Goal: Task Accomplishment & Management: Complete application form

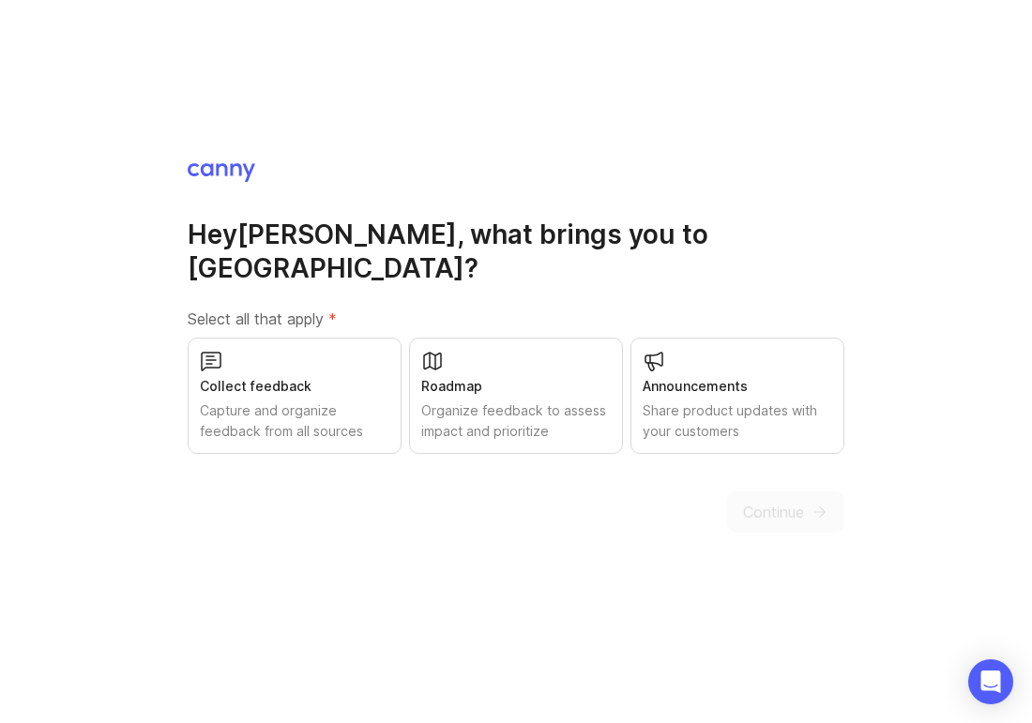
click at [286, 378] on div "Collect feedback" at bounding box center [295, 386] width 190 height 21
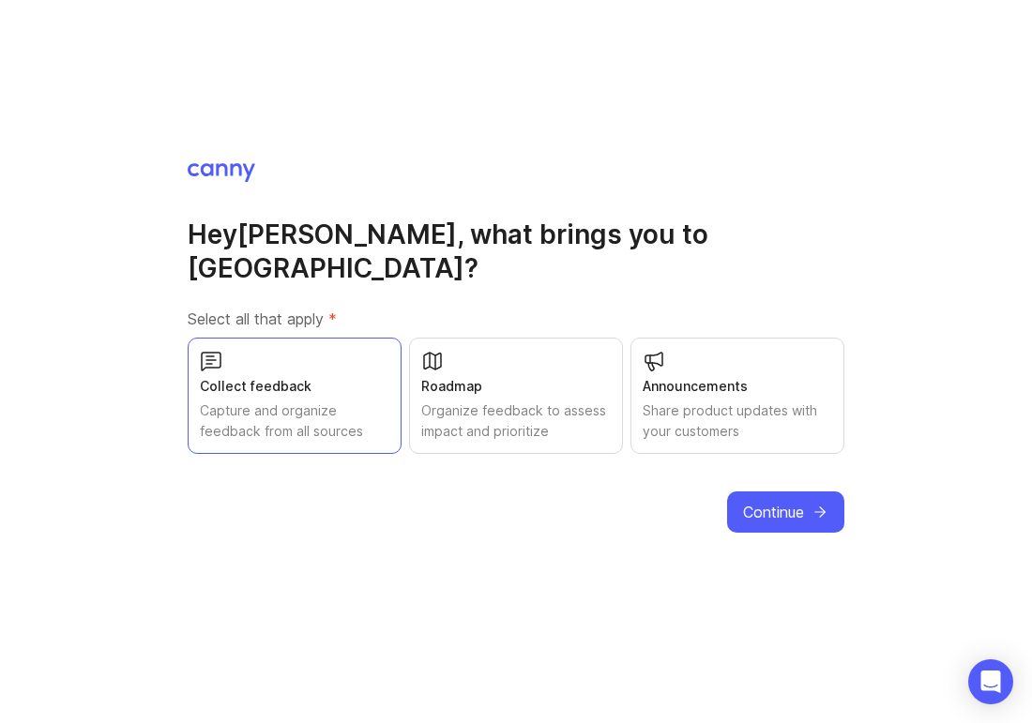
click at [513, 401] on div "Organize feedback to assess impact and prioritize" at bounding box center [516, 421] width 190 height 41
click at [724, 403] on div "Share product updates with your customers" at bounding box center [738, 421] width 190 height 41
click at [783, 501] on span "Continue" at bounding box center [773, 512] width 61 height 23
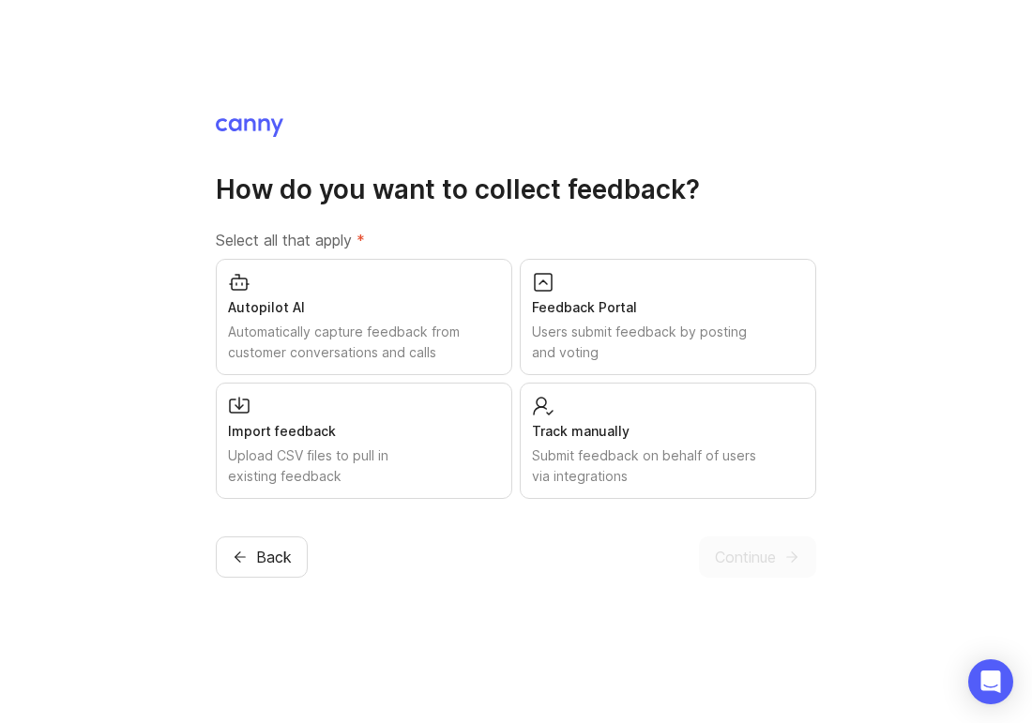
click at [360, 414] on div "Import feedback Upload CSV files to pull in existing feedback" at bounding box center [364, 441] width 296 height 116
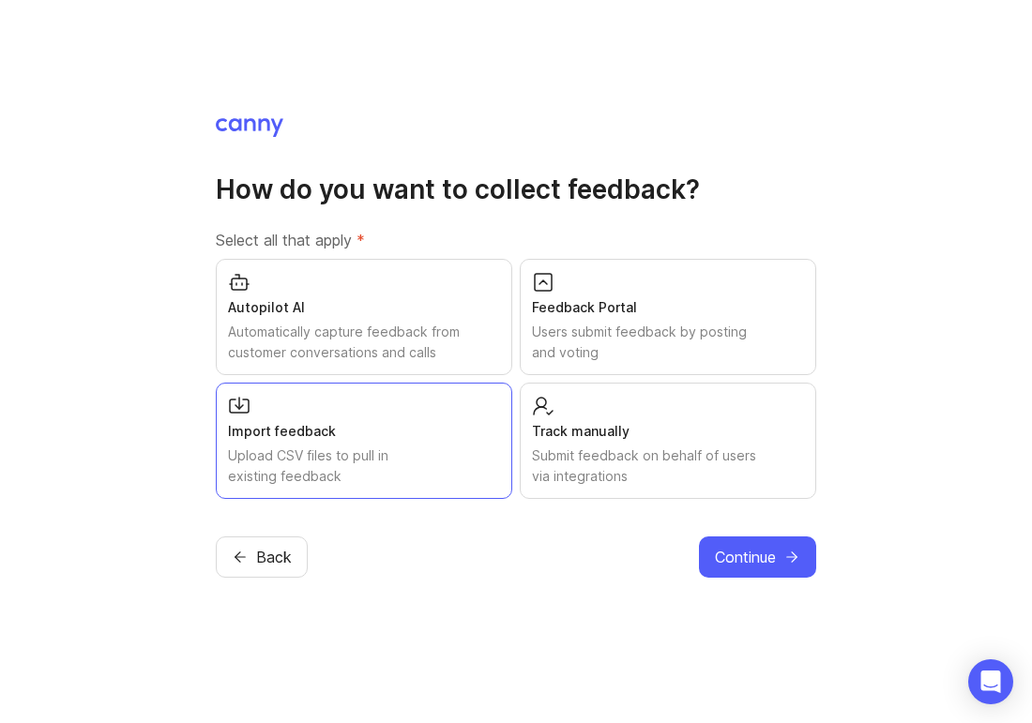
click at [357, 342] on div "Automatically capture feedback from customer conversations and calls" at bounding box center [364, 342] width 272 height 41
click at [591, 444] on div "Track manually Submit feedback on behalf of users via integrations" at bounding box center [668, 441] width 296 height 116
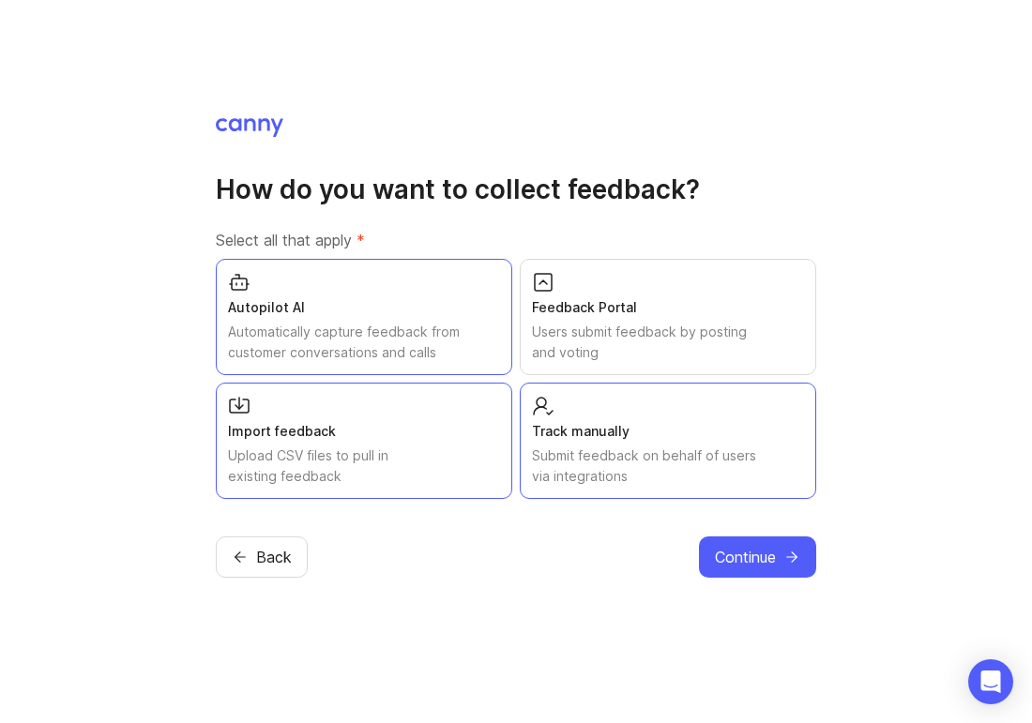
click at [734, 549] on span "Continue" at bounding box center [745, 557] width 61 height 23
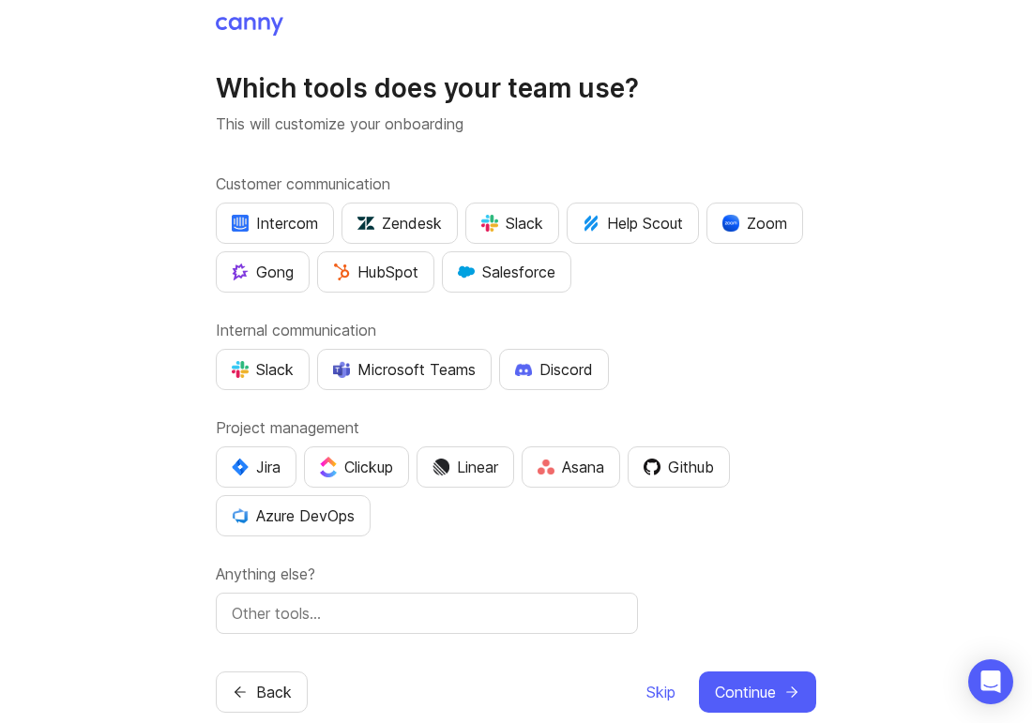
click at [419, 216] on div "Zendesk" at bounding box center [399, 223] width 84 height 23
click at [513, 230] on div "Slack" at bounding box center [512, 223] width 62 height 23
click at [271, 280] on div "Gong" at bounding box center [263, 272] width 62 height 23
click at [734, 216] on img "button" at bounding box center [730, 223] width 17 height 17
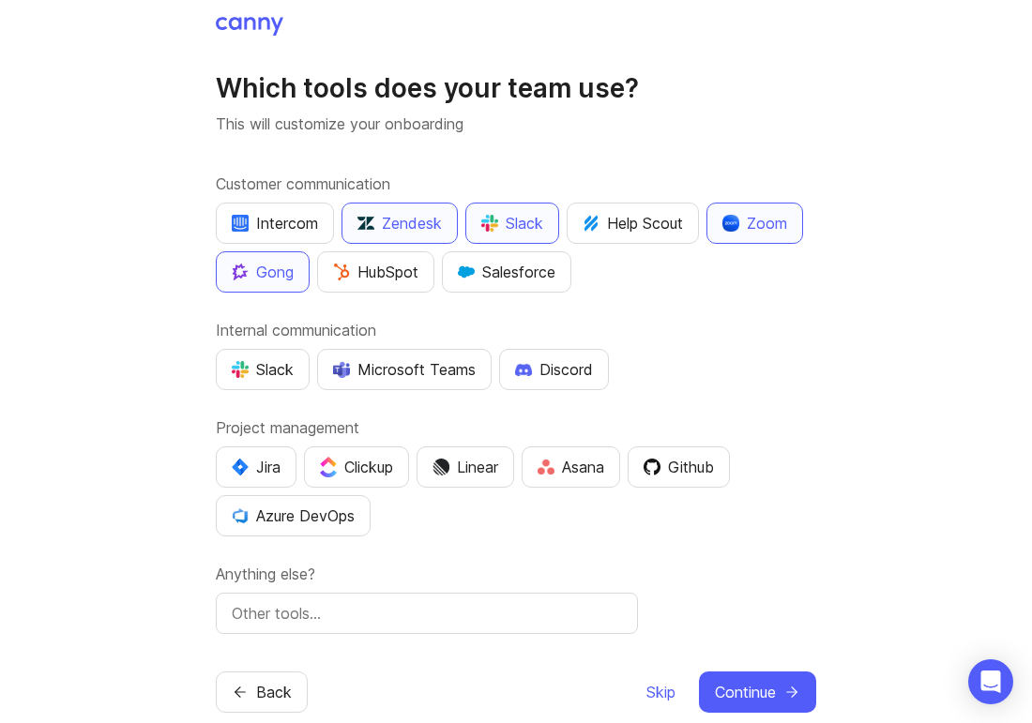
click at [494, 284] on button "Salesforce" at bounding box center [506, 271] width 129 height 41
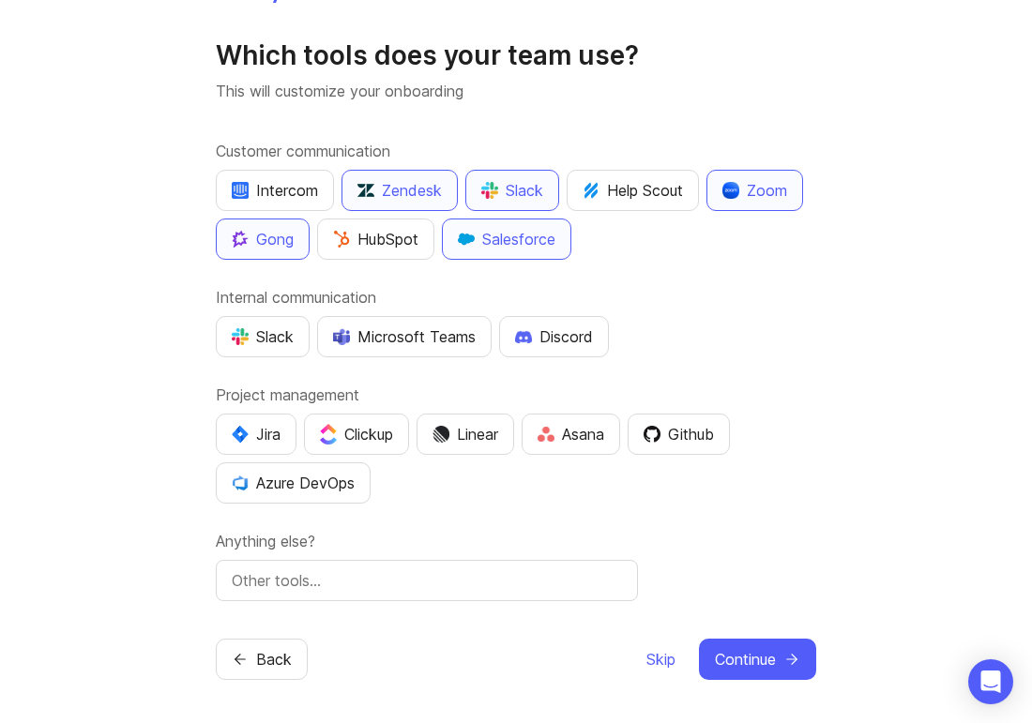
scroll to position [35, 0]
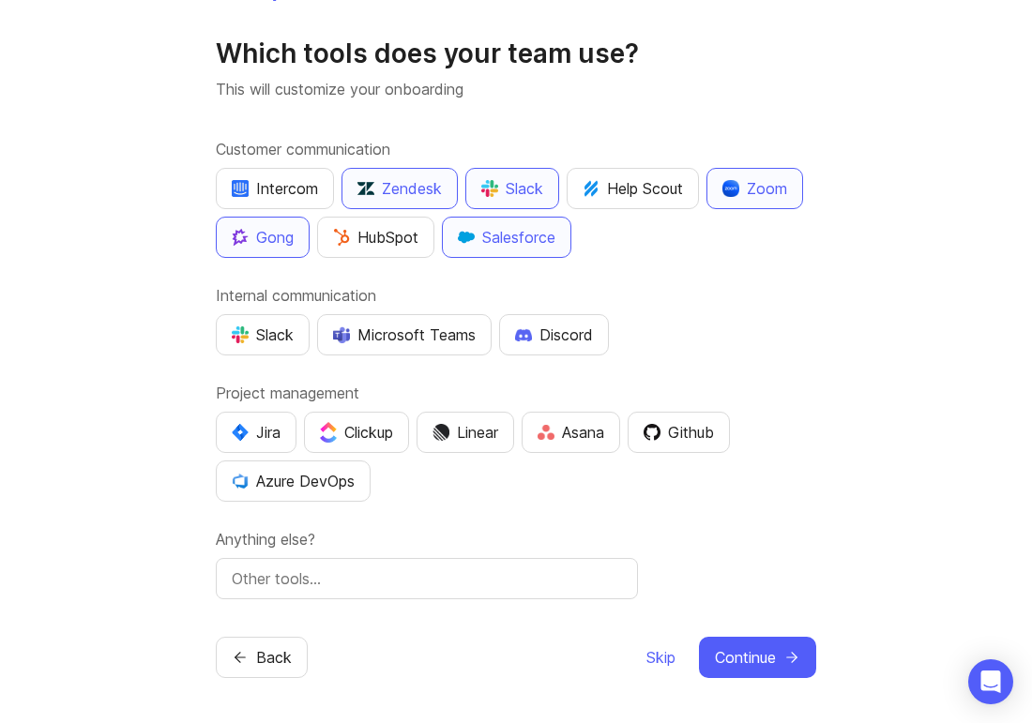
click at [277, 324] on div "Slack" at bounding box center [263, 335] width 62 height 23
click at [281, 433] on div "Jira" at bounding box center [256, 432] width 49 height 23
click at [696, 440] on div "Github" at bounding box center [679, 432] width 70 height 23
click at [730, 657] on span "Continue" at bounding box center [745, 657] width 61 height 23
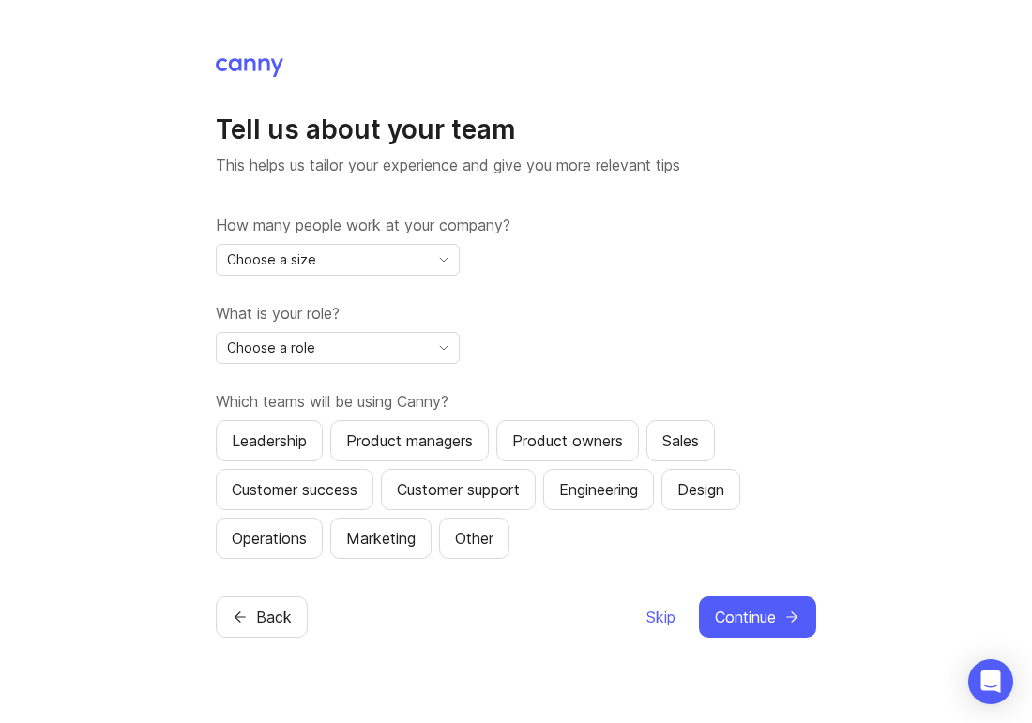
click at [389, 267] on div "Choose a size" at bounding box center [323, 260] width 212 height 30
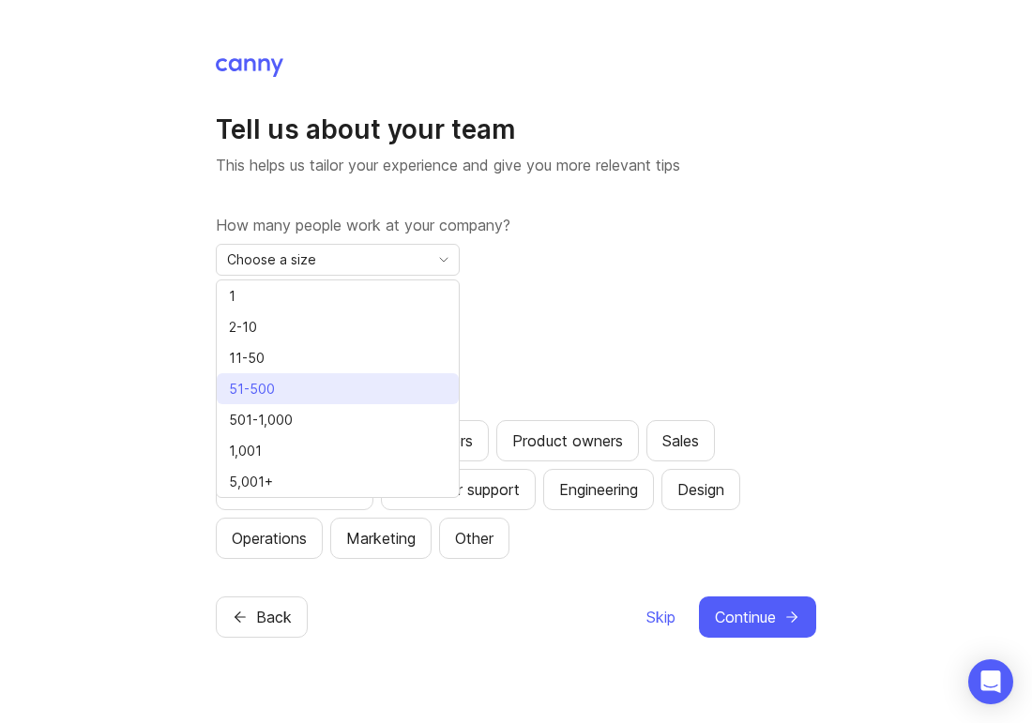
click at [332, 402] on li "51-500" at bounding box center [338, 388] width 242 height 31
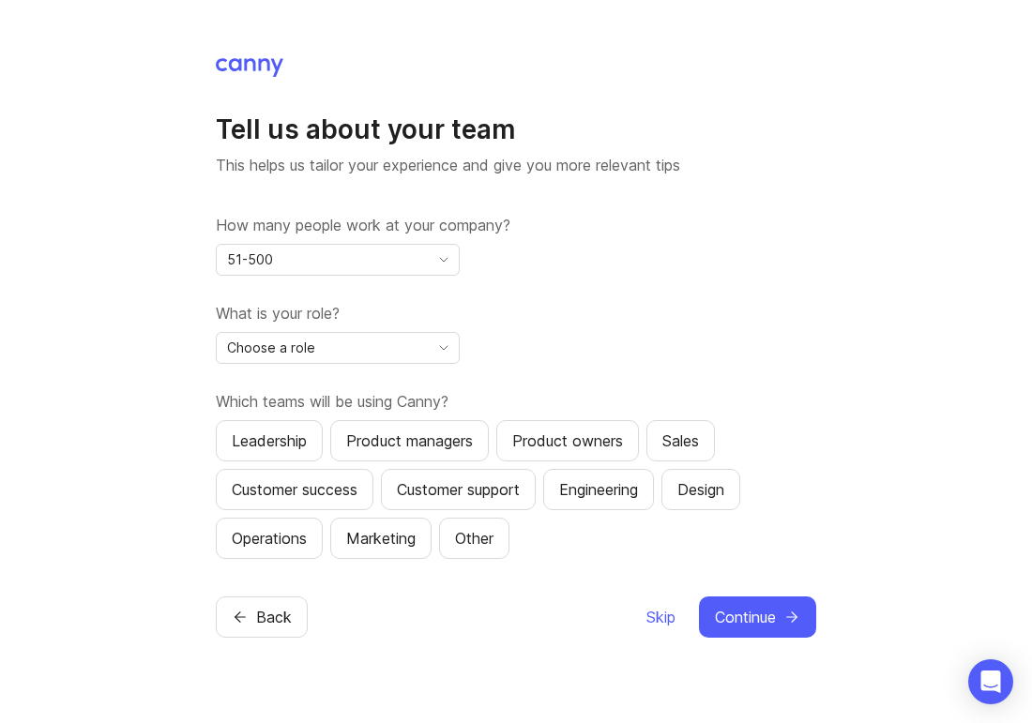
click at [335, 348] on div "Choose a role" at bounding box center [323, 348] width 212 height 30
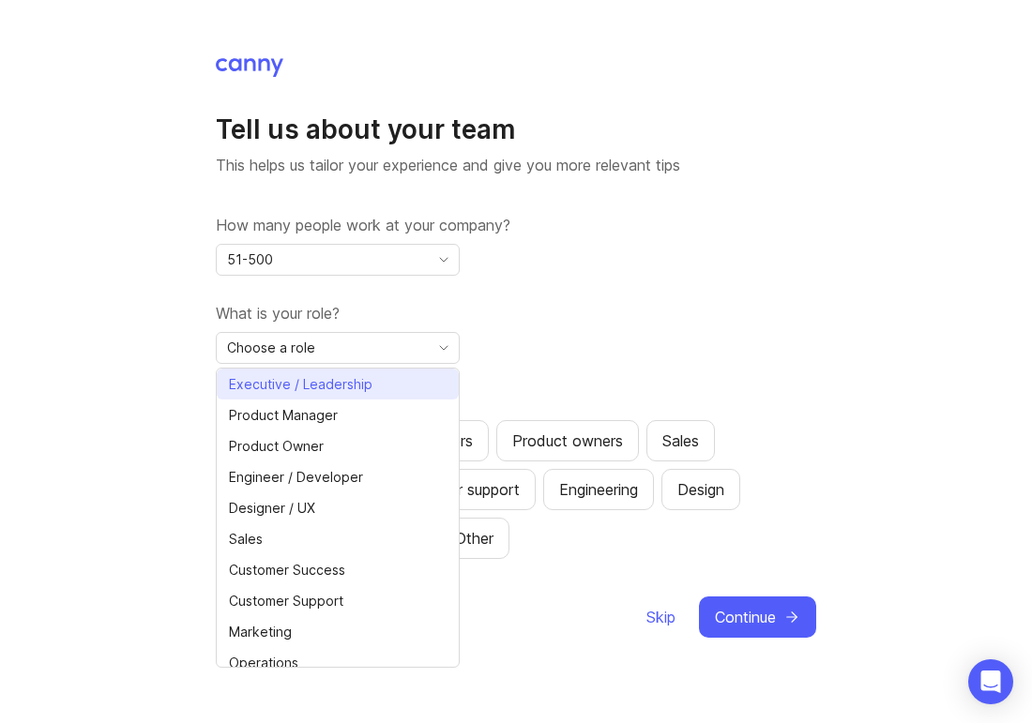
click at [336, 378] on span "Executive / Leadership" at bounding box center [301, 384] width 144 height 21
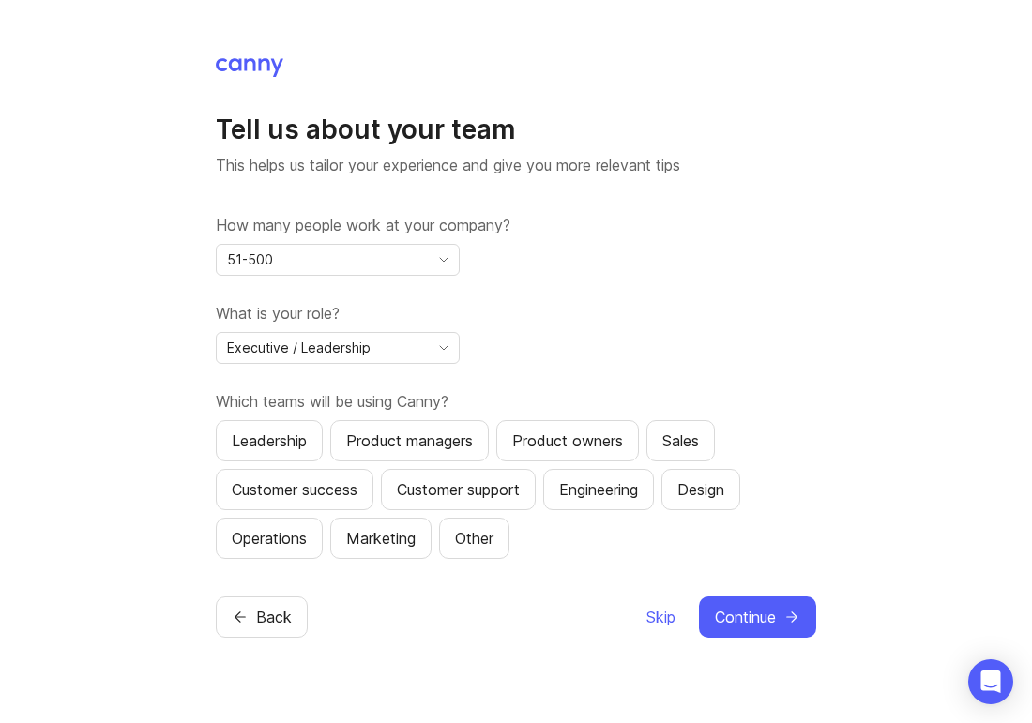
click at [356, 422] on button "Product managers" at bounding box center [409, 440] width 159 height 41
click at [309, 423] on button "Leadership" at bounding box center [269, 440] width 107 height 41
click at [370, 487] on button "Customer success" at bounding box center [295, 489] width 158 height 41
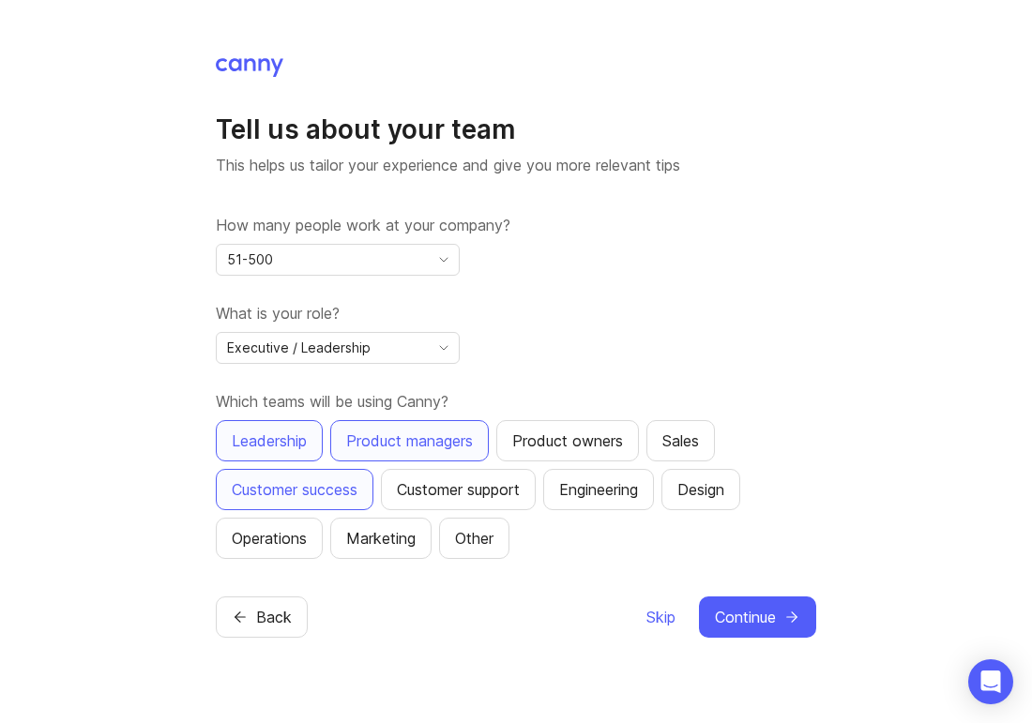
click at [574, 485] on div "Engineering" at bounding box center [598, 489] width 79 height 23
click at [695, 487] on div "Design" at bounding box center [700, 489] width 47 height 23
click at [383, 544] on div "Marketing" at bounding box center [380, 538] width 69 height 23
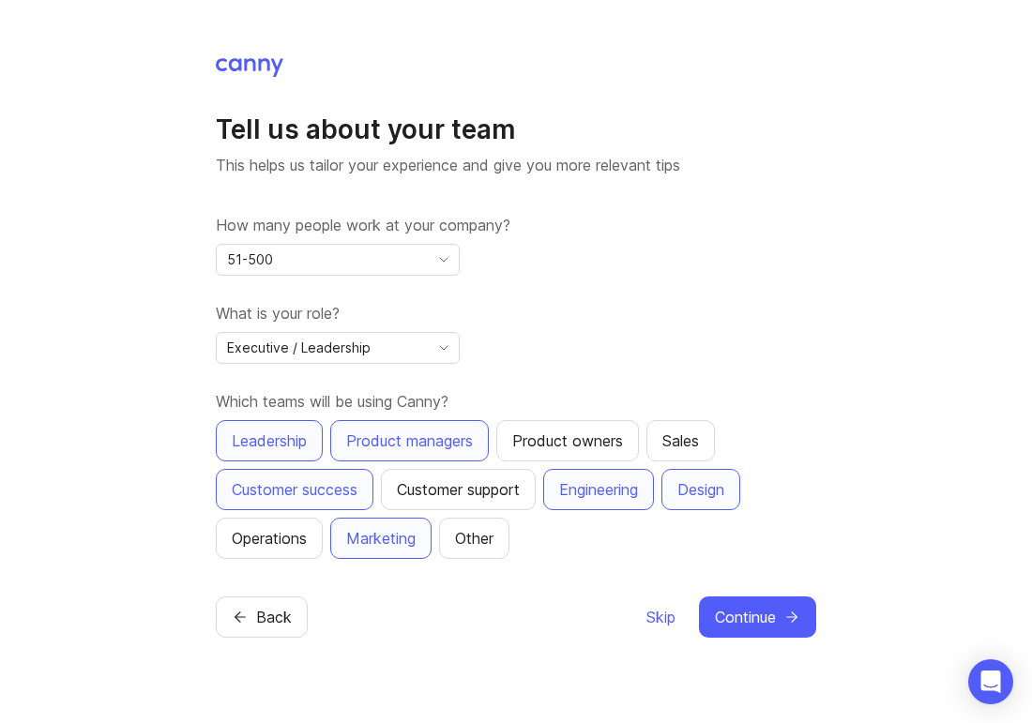
click at [697, 446] on div "Sales" at bounding box center [680, 441] width 37 height 23
click at [536, 493] on button "Customer support" at bounding box center [458, 489] width 155 height 41
click at [779, 631] on button "Continue" at bounding box center [757, 617] width 117 height 41
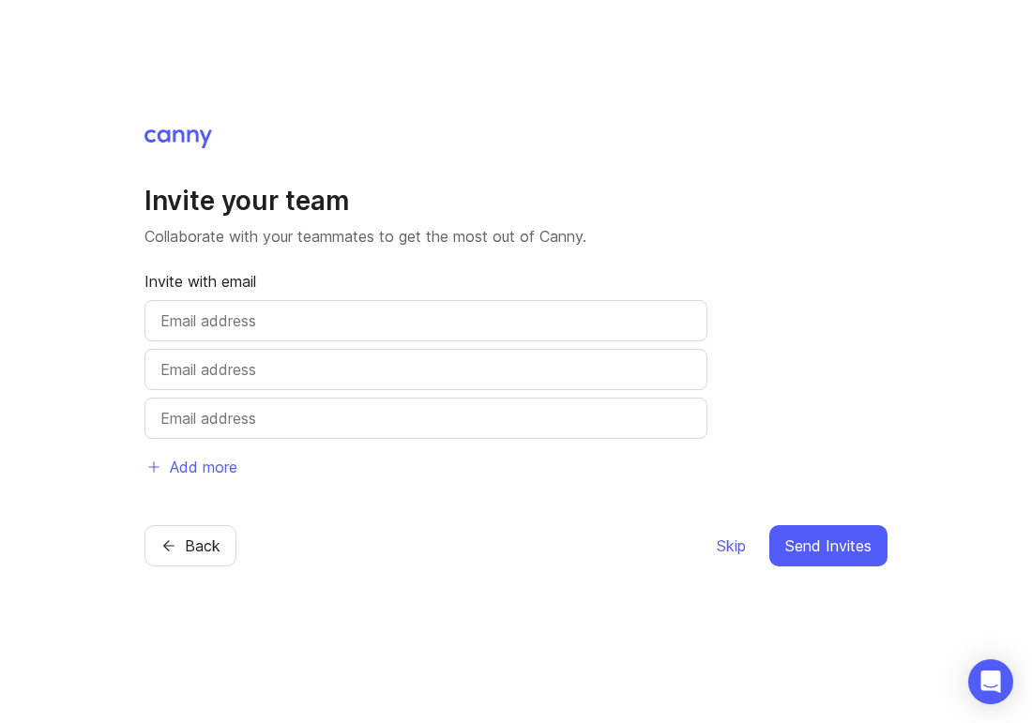
click at [199, 553] on span "Back" at bounding box center [203, 546] width 36 height 23
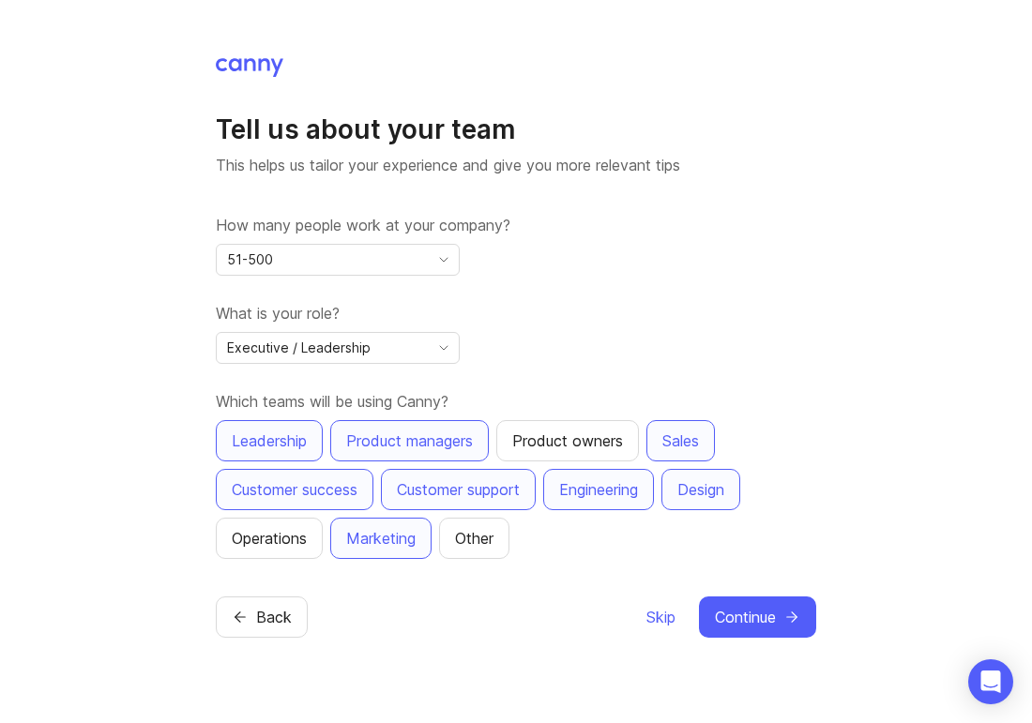
click at [695, 442] on div "Sales" at bounding box center [680, 441] width 37 height 23
click at [687, 450] on div "Sales" at bounding box center [680, 441] width 37 height 23
click at [726, 604] on button "Continue" at bounding box center [757, 617] width 117 height 41
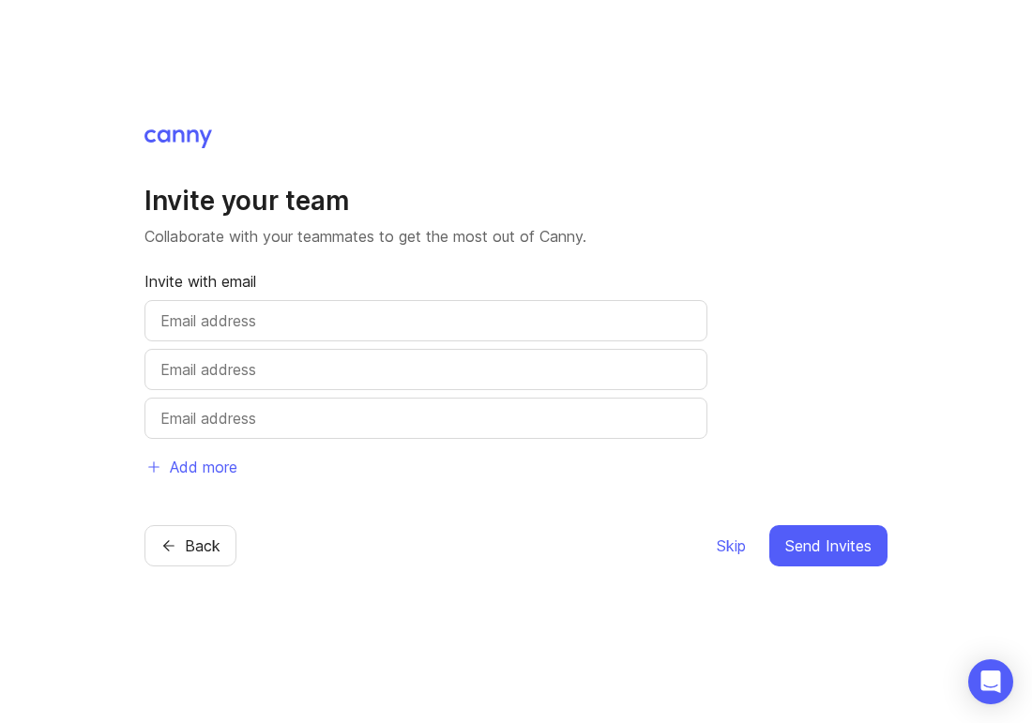
click at [384, 322] on input "text" at bounding box center [425, 321] width 531 height 23
type input "[EMAIL_ADDRESS][DOMAIN_NAME]"
click at [350, 364] on input "text" at bounding box center [425, 369] width 531 height 23
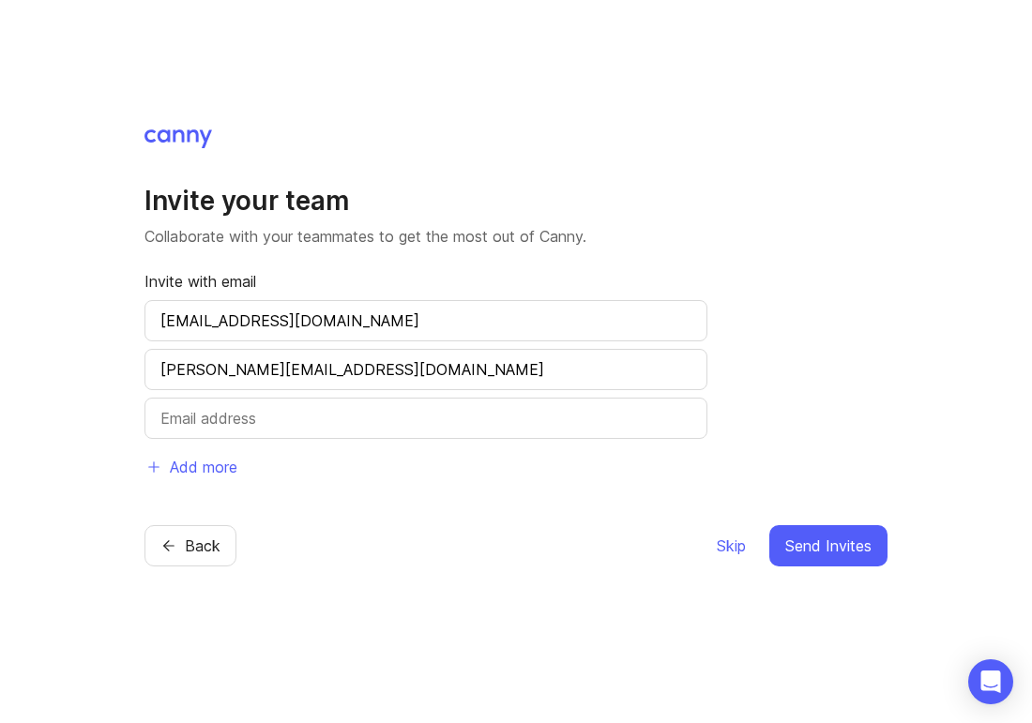
type input "[PERSON_NAME][EMAIL_ADDRESS][DOMAIN_NAME]"
click at [814, 545] on span "Send Invites" at bounding box center [828, 546] width 86 height 23
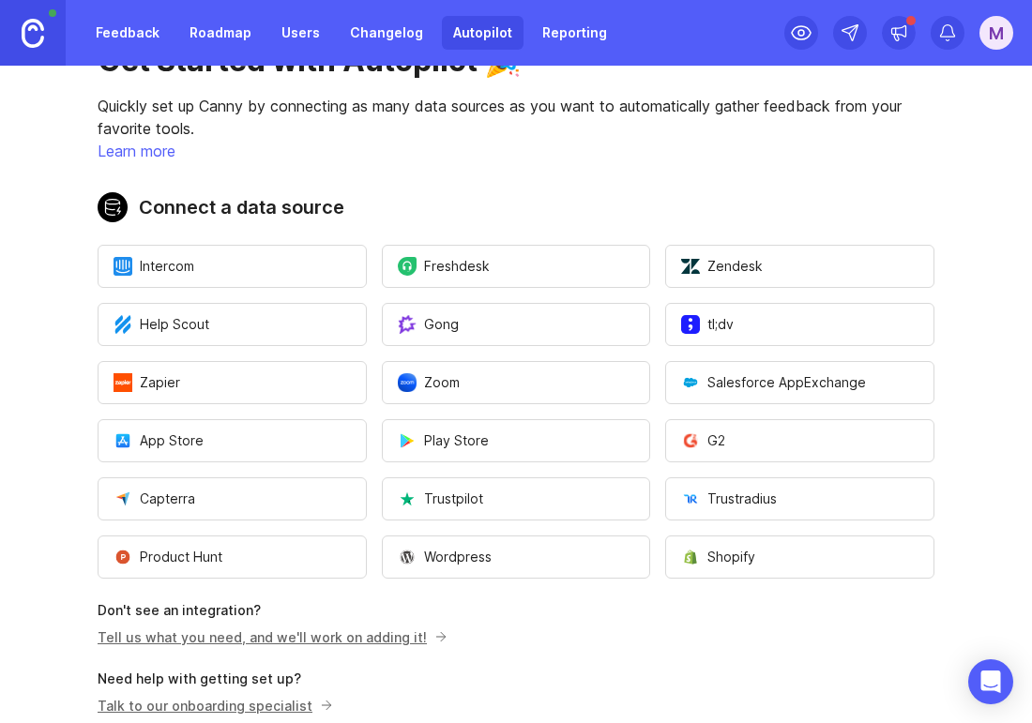
scroll to position [70, 0]
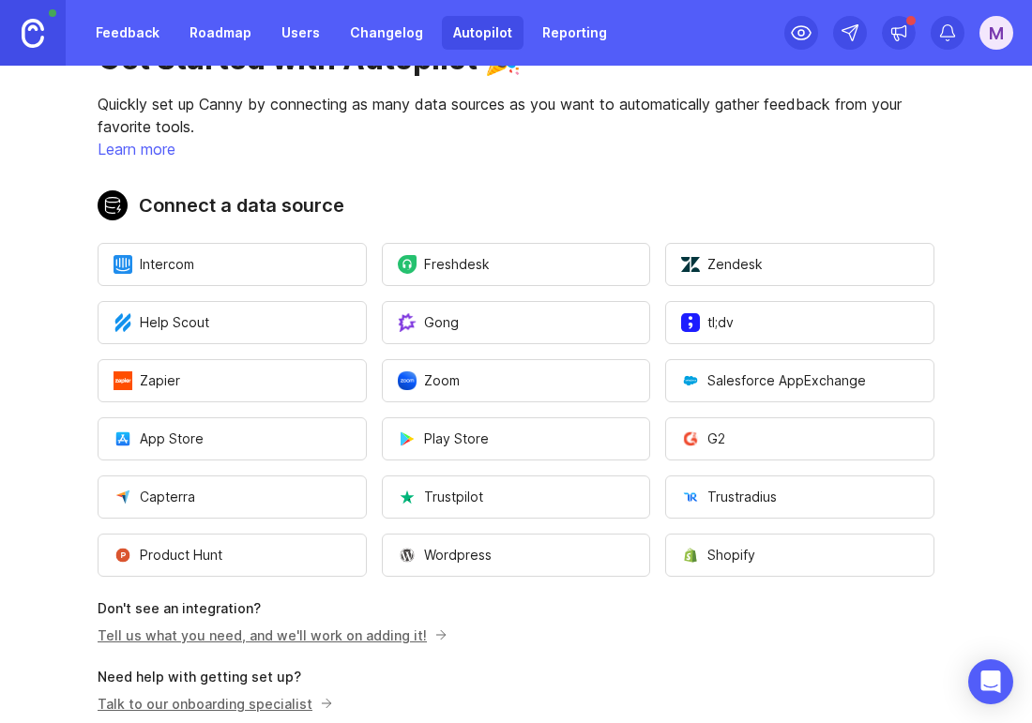
click at [304, 630] on link "Tell us what you need, and we'll work on adding it!" at bounding box center [270, 636] width 344 height 16
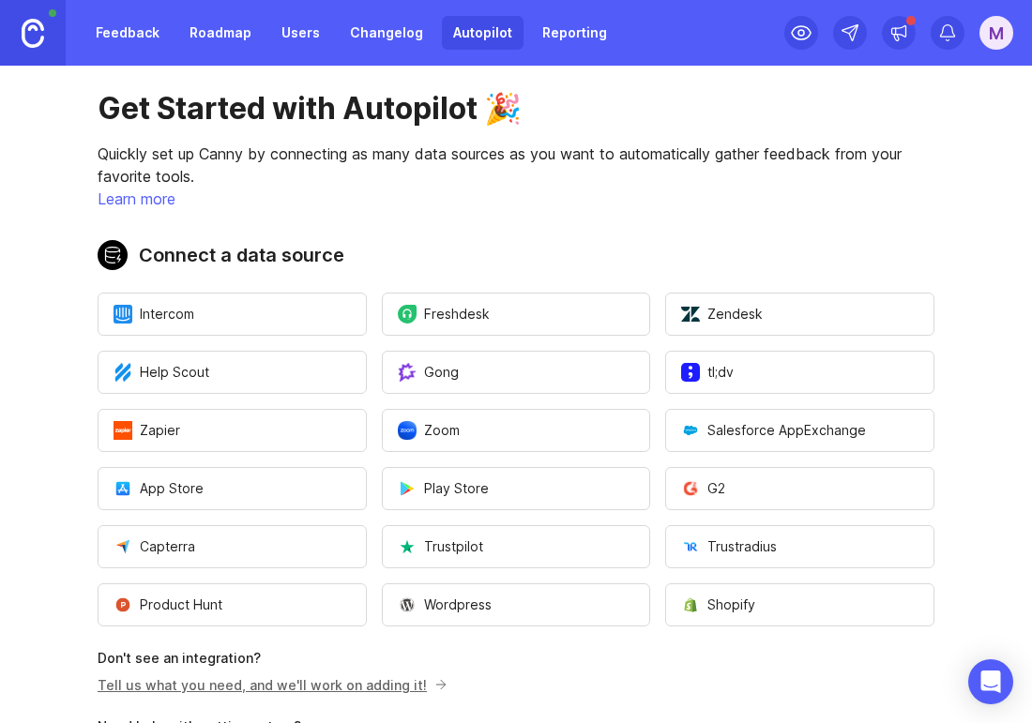
scroll to position [22, 0]
click at [159, 202] on link "Learn more" at bounding box center [137, 198] width 78 height 19
click at [280, 431] on button "Zapier" at bounding box center [232, 429] width 269 height 43
